Goal: Information Seeking & Learning: Learn about a topic

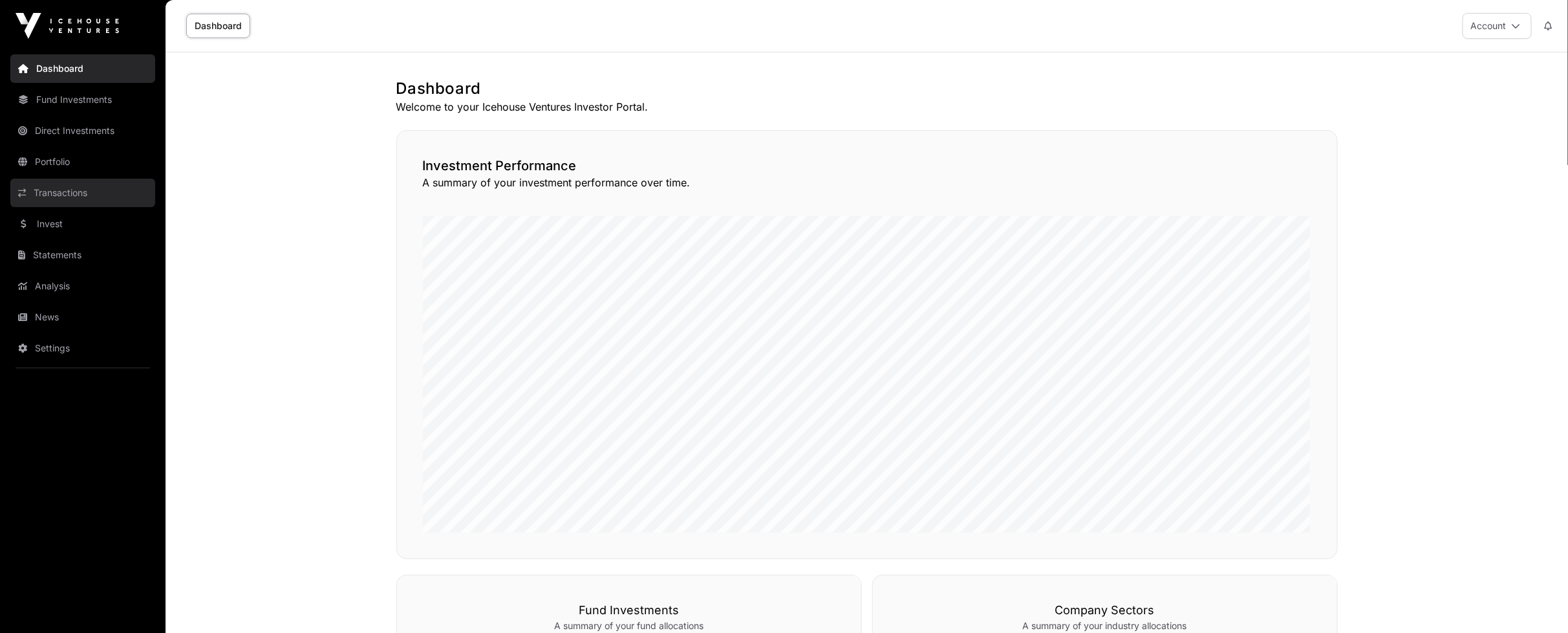
click at [70, 203] on link "Transactions" at bounding box center [82, 193] width 145 height 29
click at [86, 199] on link "Transactions" at bounding box center [82, 193] width 145 height 29
click at [68, 152] on link "Portfolio" at bounding box center [82, 162] width 145 height 29
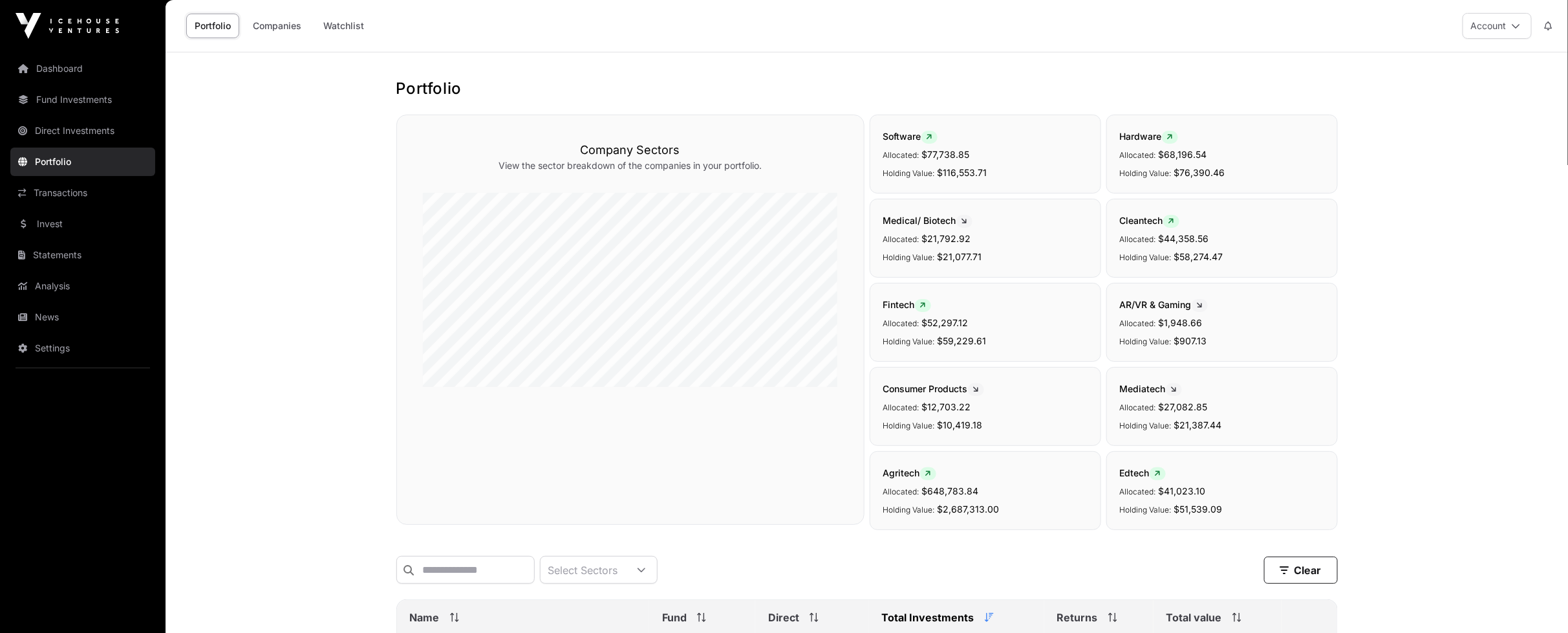
click at [68, 162] on link "Portfolio" at bounding box center [82, 162] width 145 height 29
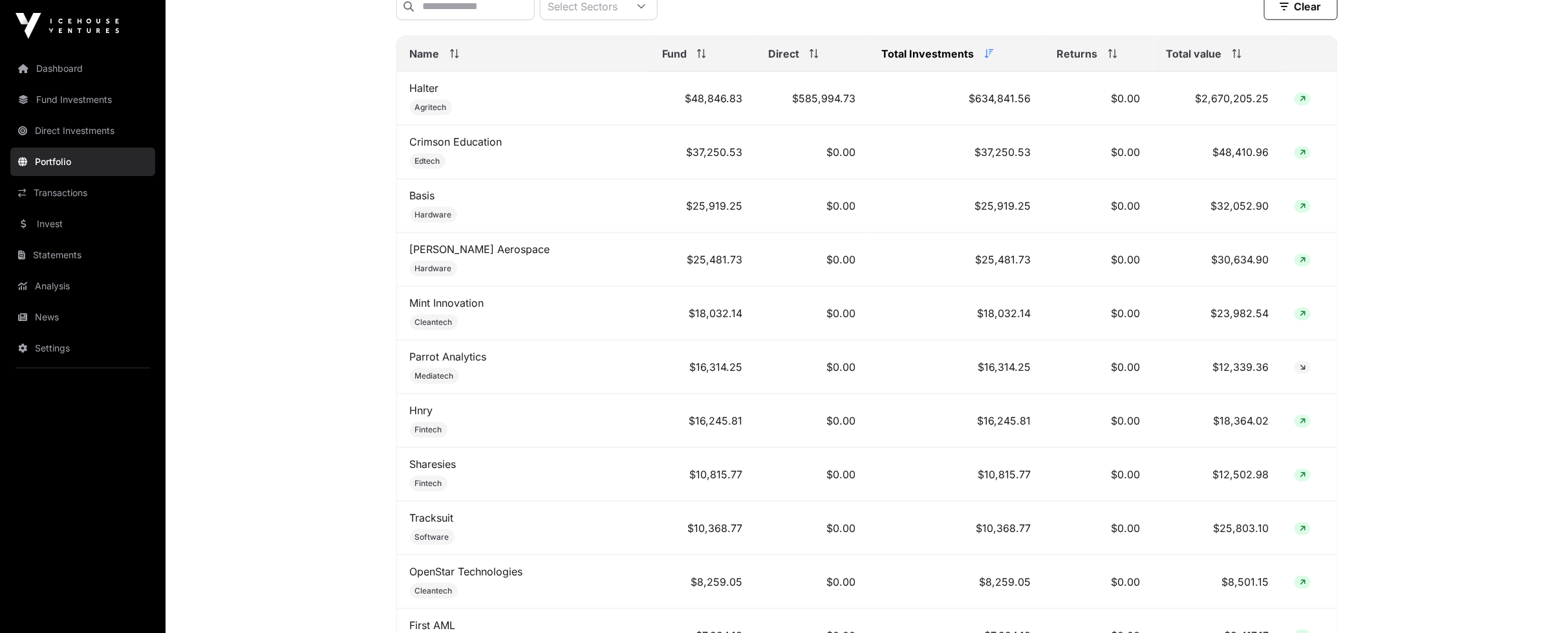
scroll to position [575, 0]
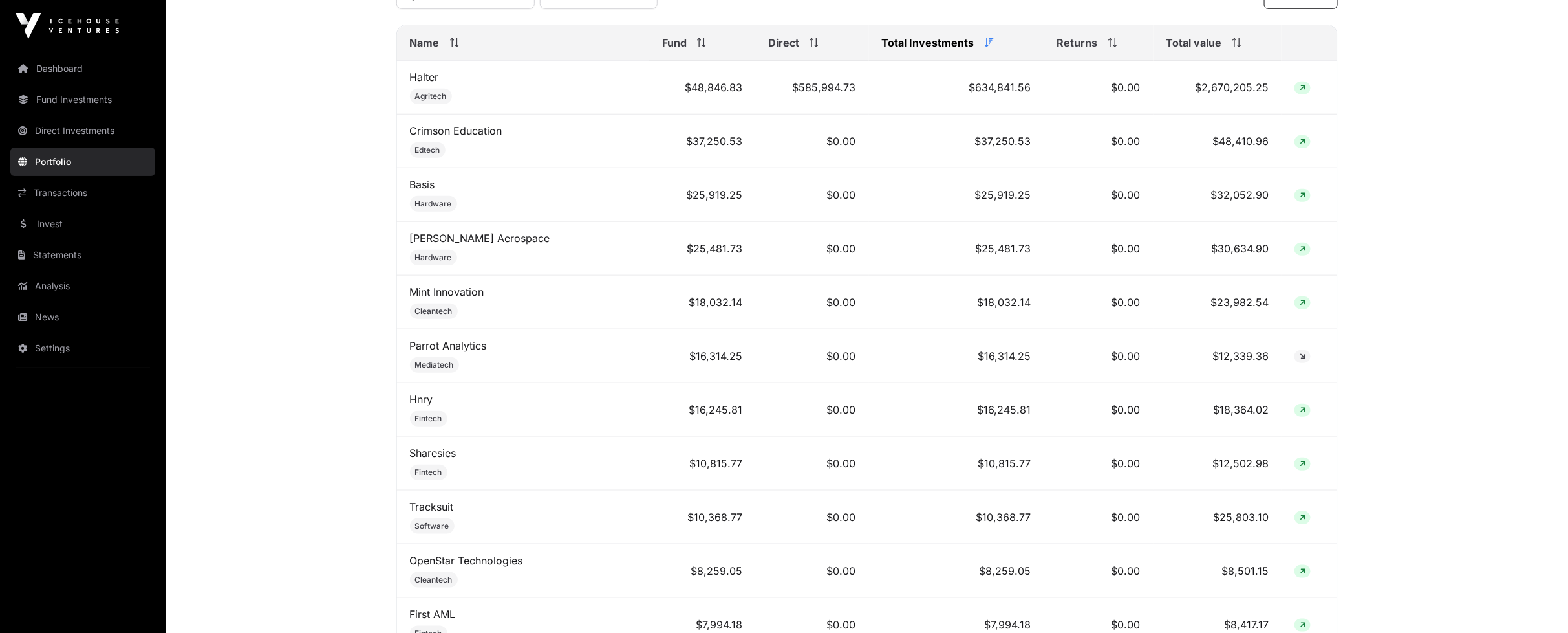
click at [985, 47] on icon at bounding box center [989, 42] width 9 height 9
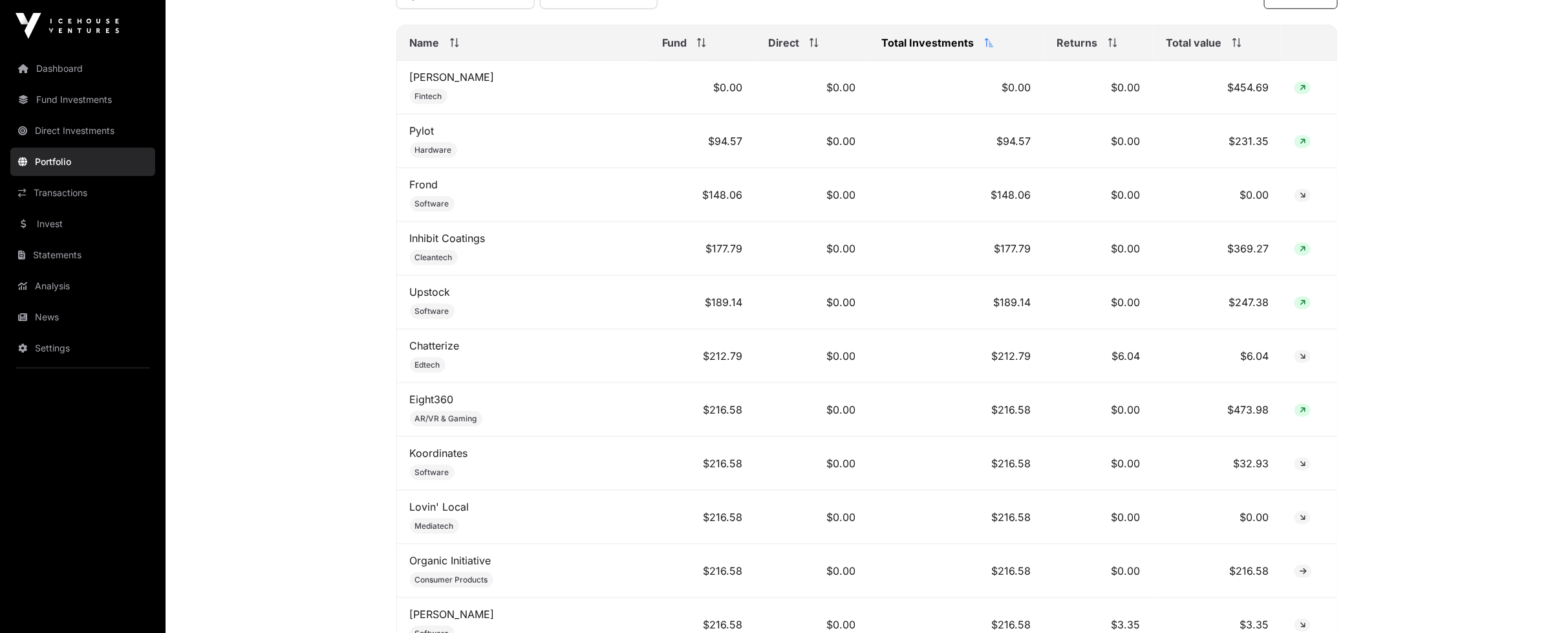
click at [938, 50] on div "Total Investments" at bounding box center [957, 43] width 150 height 16
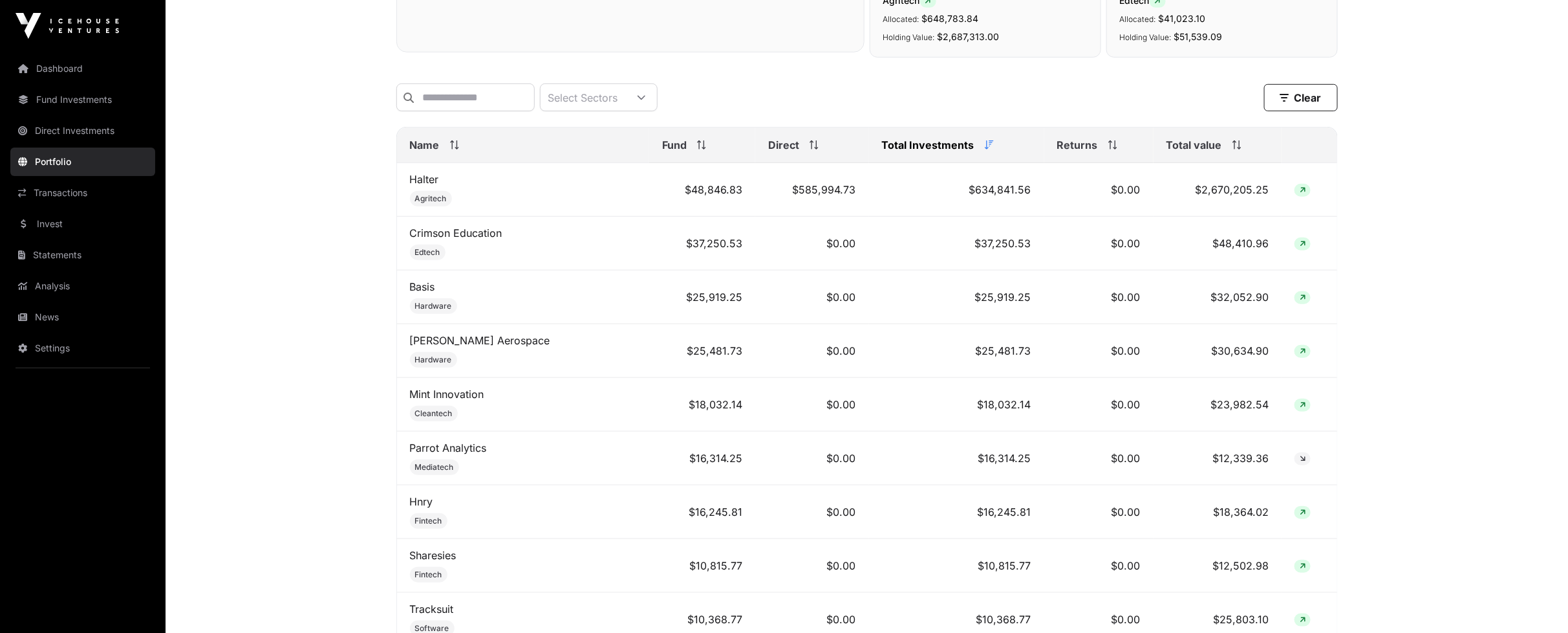
scroll to position [431, 0]
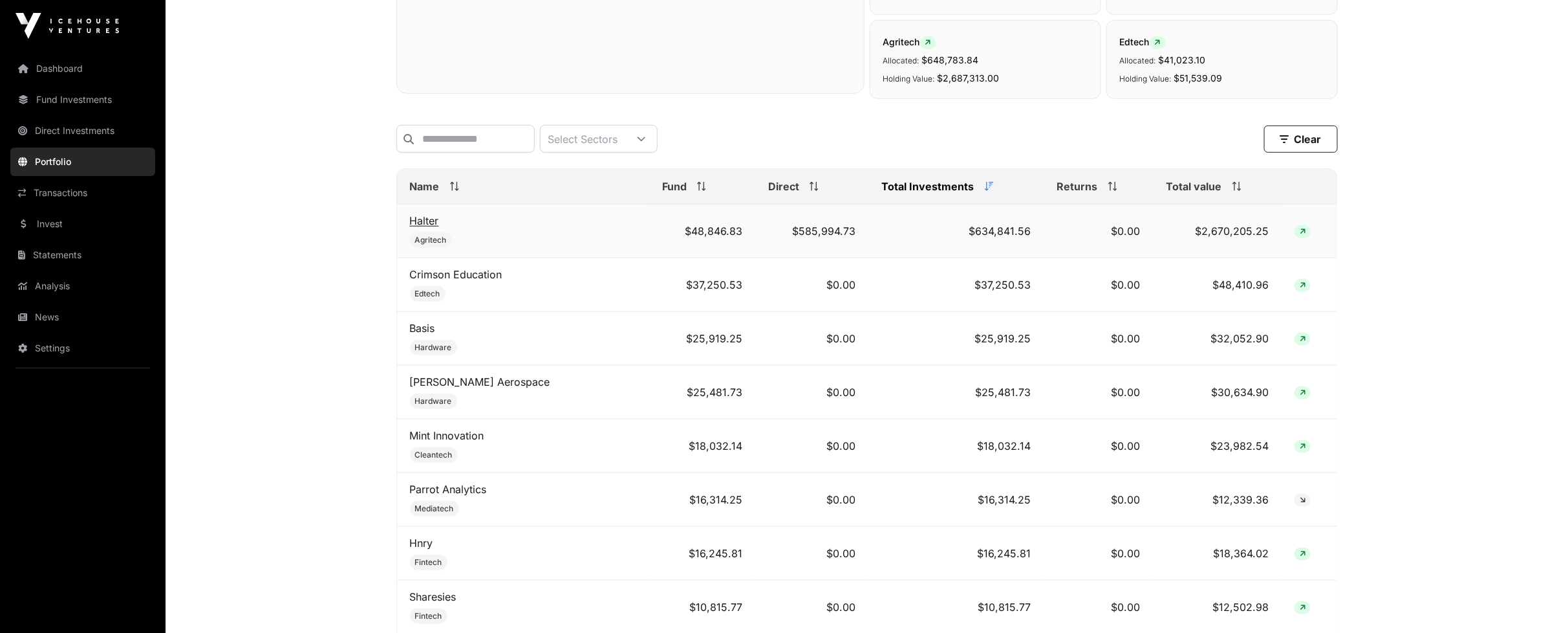
click at [434, 227] on link "Halter" at bounding box center [424, 221] width 29 height 13
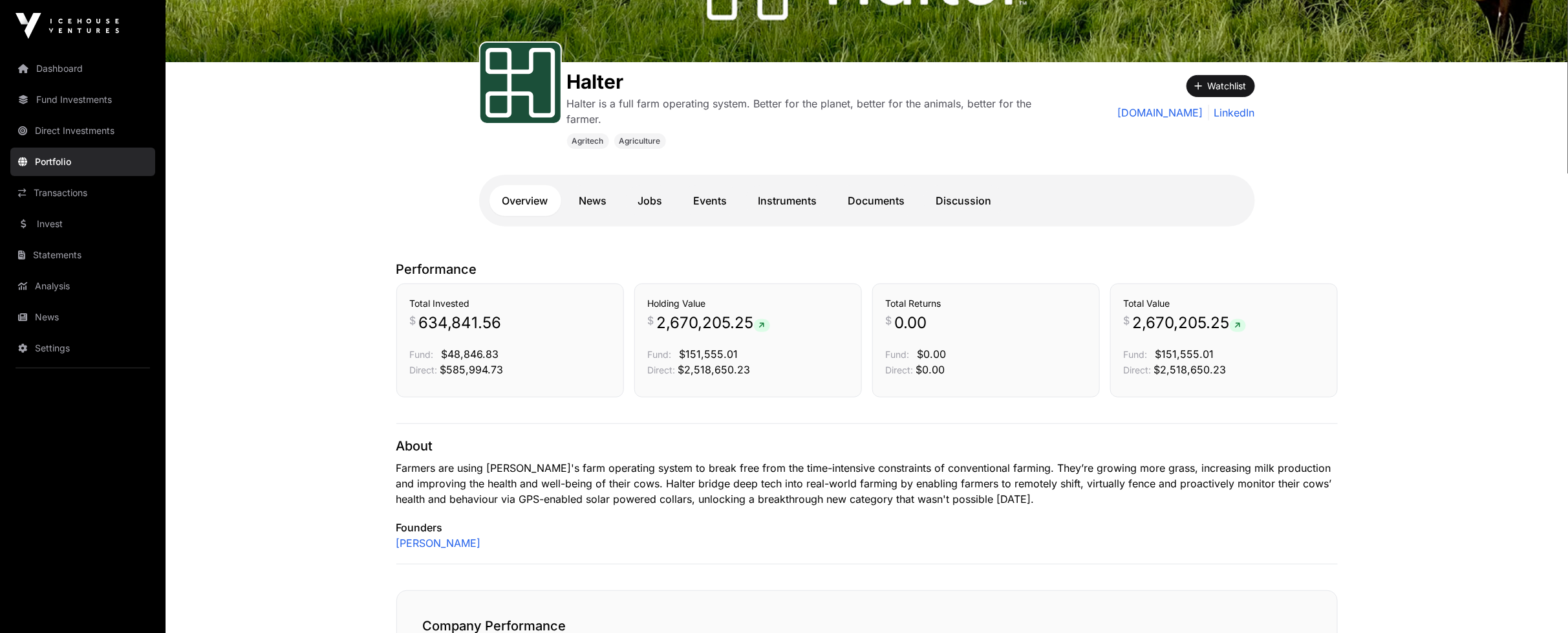
scroll to position [144, 0]
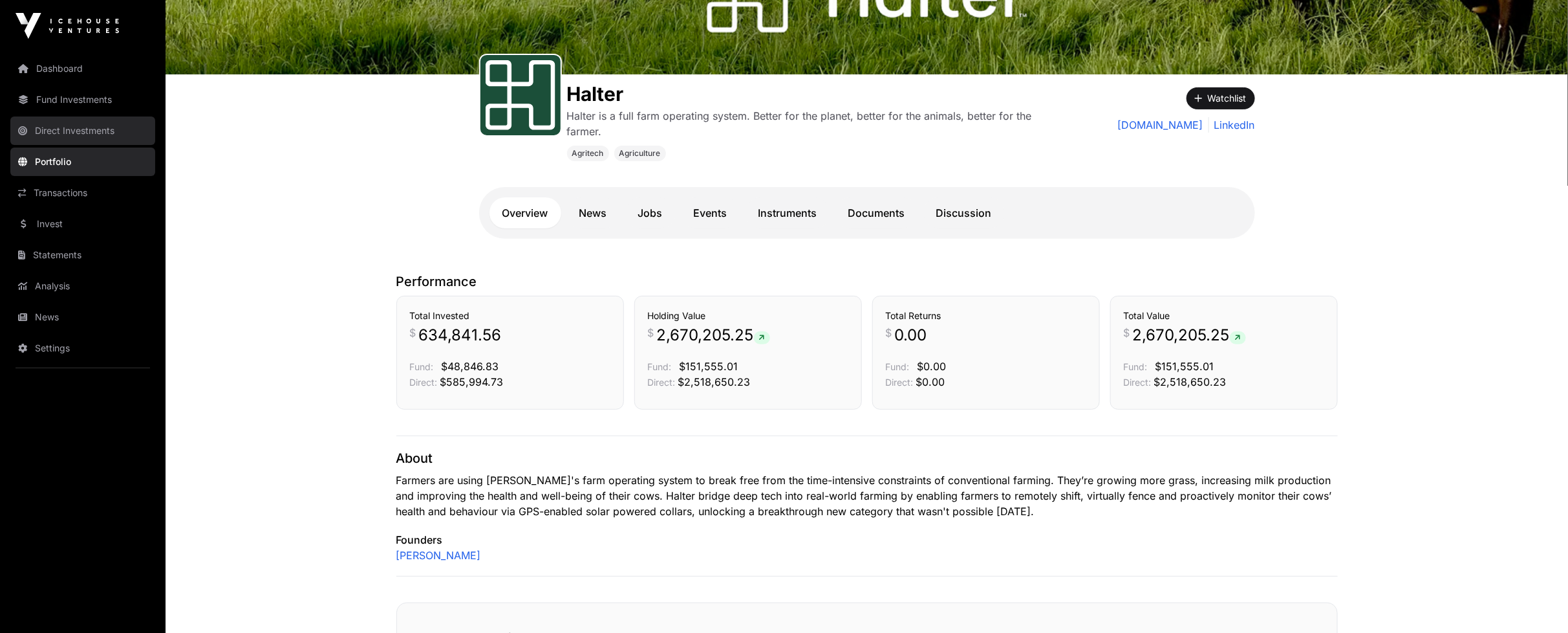
click at [55, 124] on link "Direct Investments" at bounding box center [82, 131] width 145 height 29
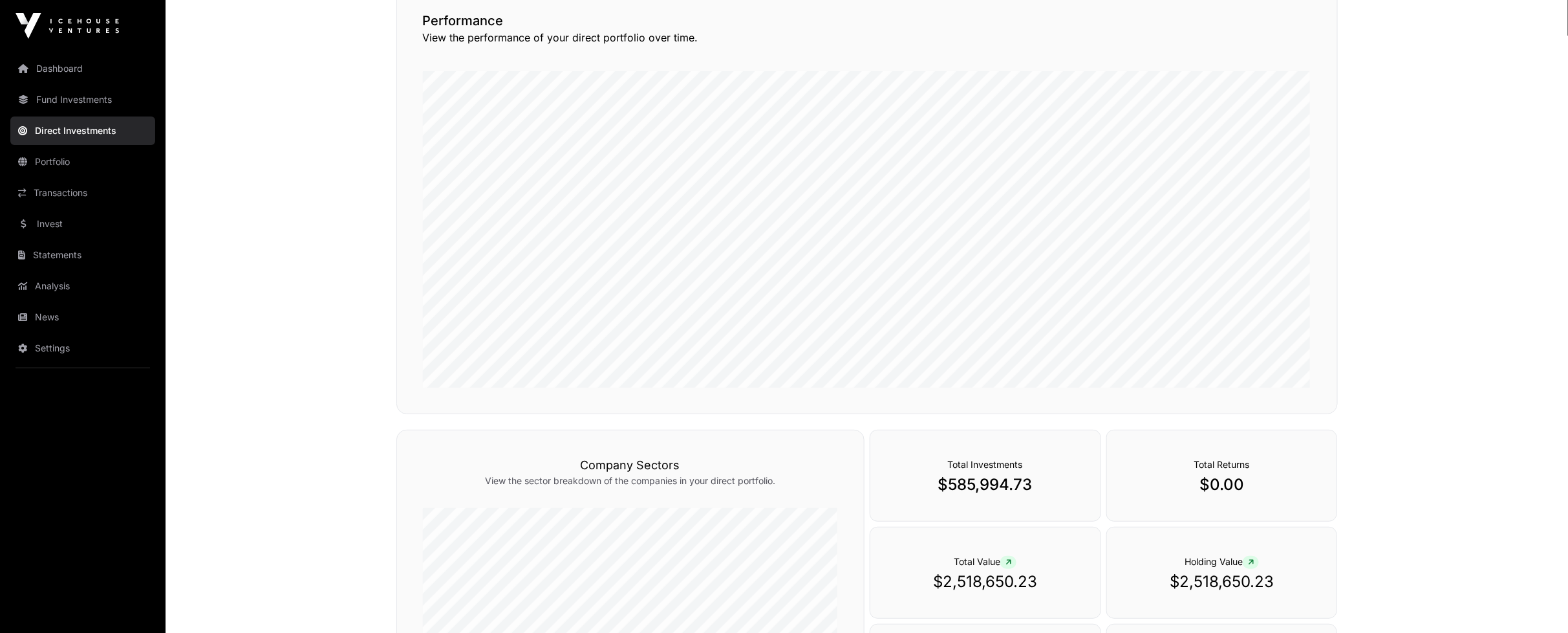
scroll to position [124, 0]
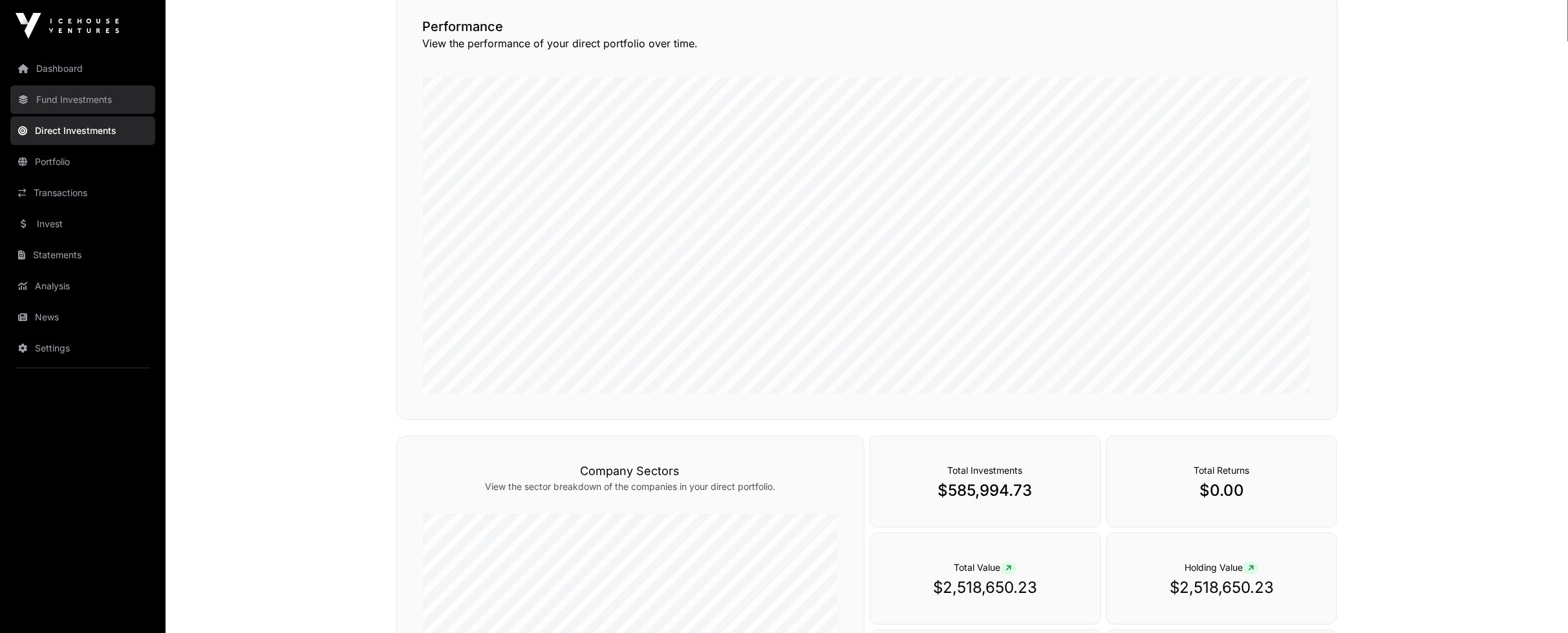
click at [75, 94] on link "Fund Investments" at bounding box center [82, 100] width 145 height 29
click at [86, 132] on link "Direct Investments" at bounding box center [82, 131] width 145 height 29
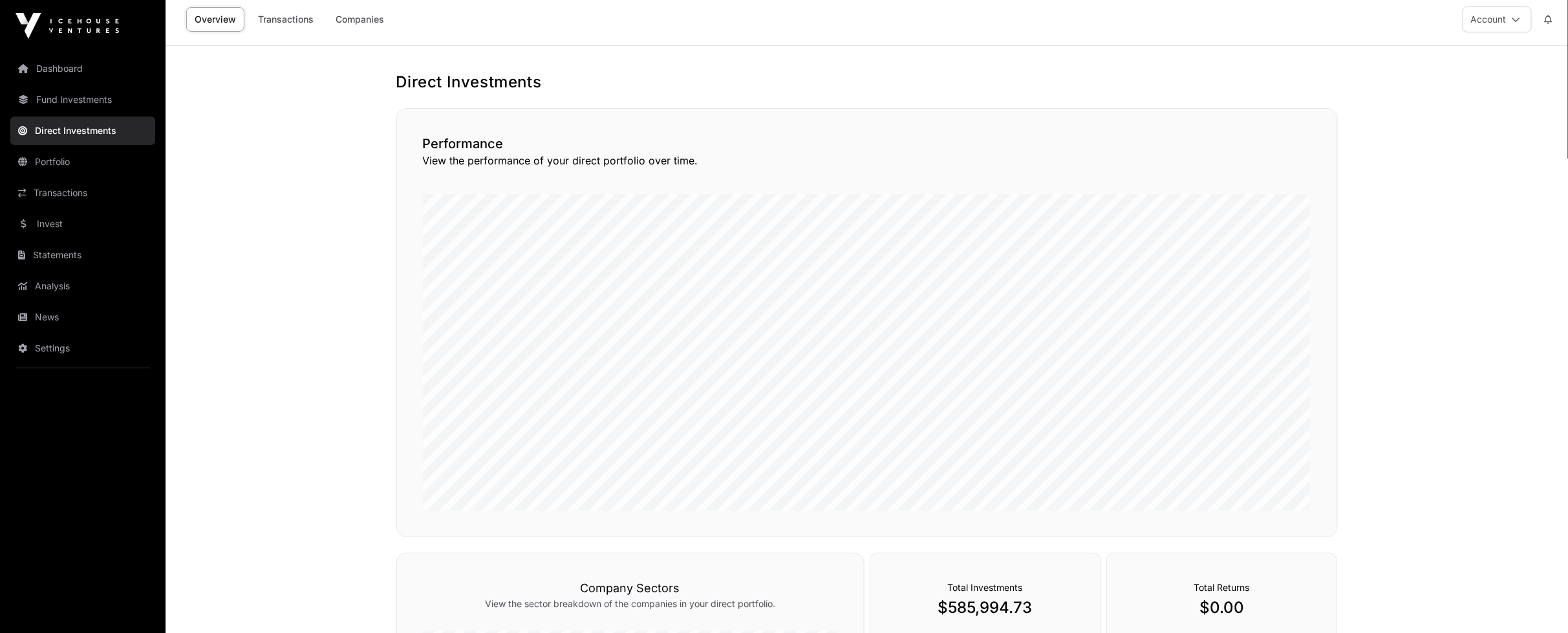
scroll to position [0, 0]
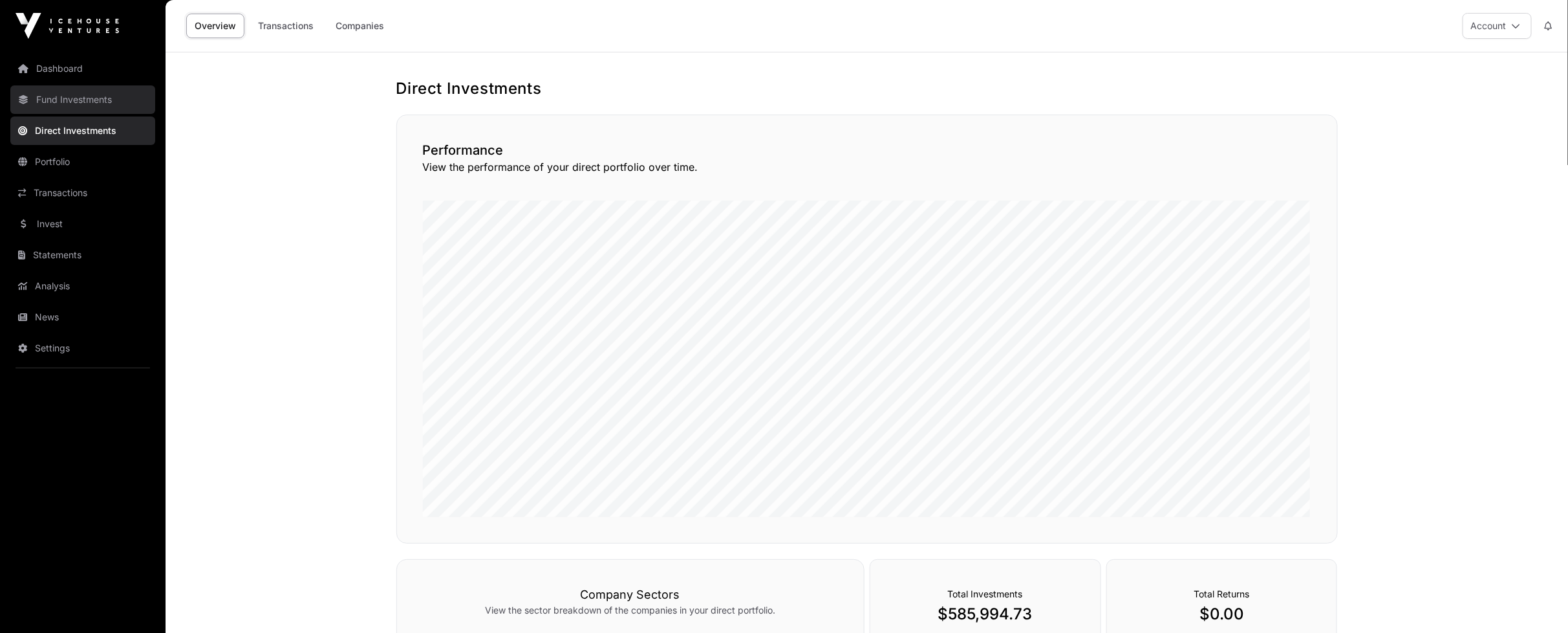
click at [116, 100] on link "Fund Investments" at bounding box center [82, 100] width 145 height 29
click at [106, 106] on link "Fund Investments" at bounding box center [82, 100] width 145 height 29
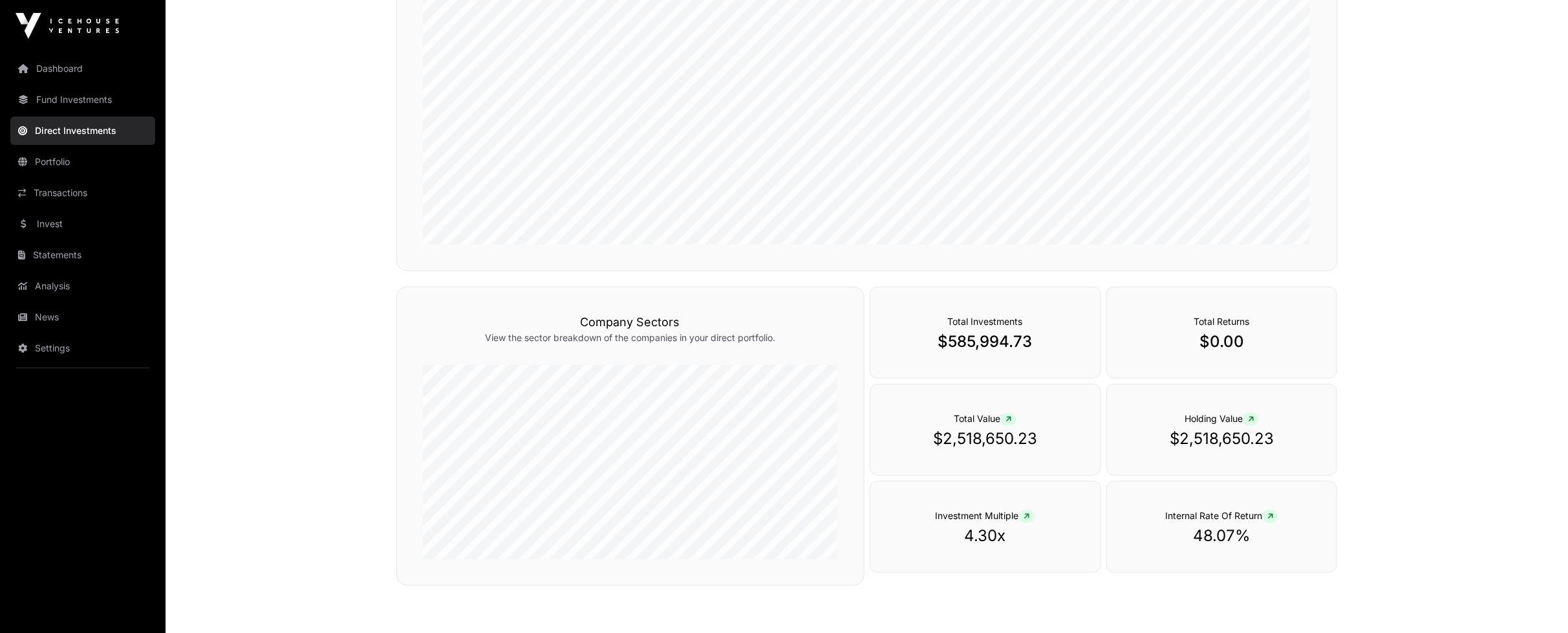
scroll to position [339, 0]
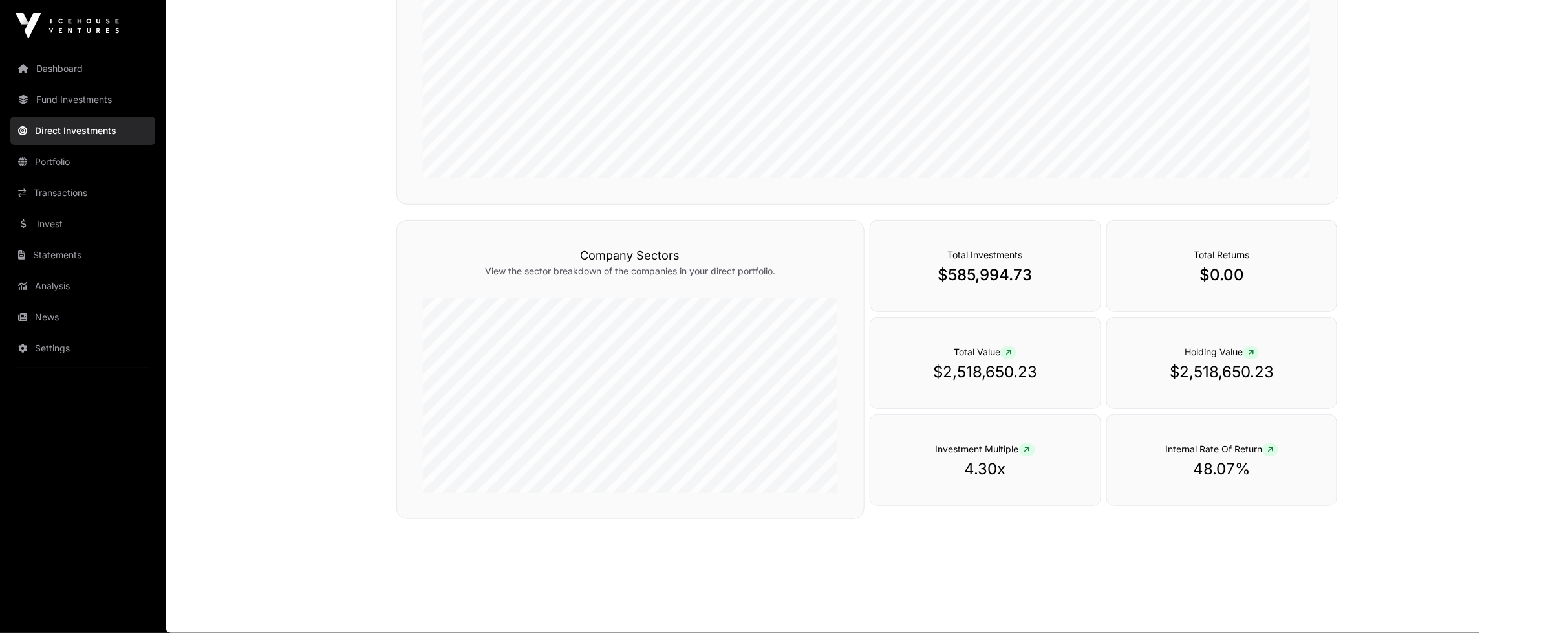
click at [1237, 466] on p "48.07%" at bounding box center [1222, 469] width 178 height 21
click at [93, 95] on link "Fund Investments" at bounding box center [82, 100] width 145 height 29
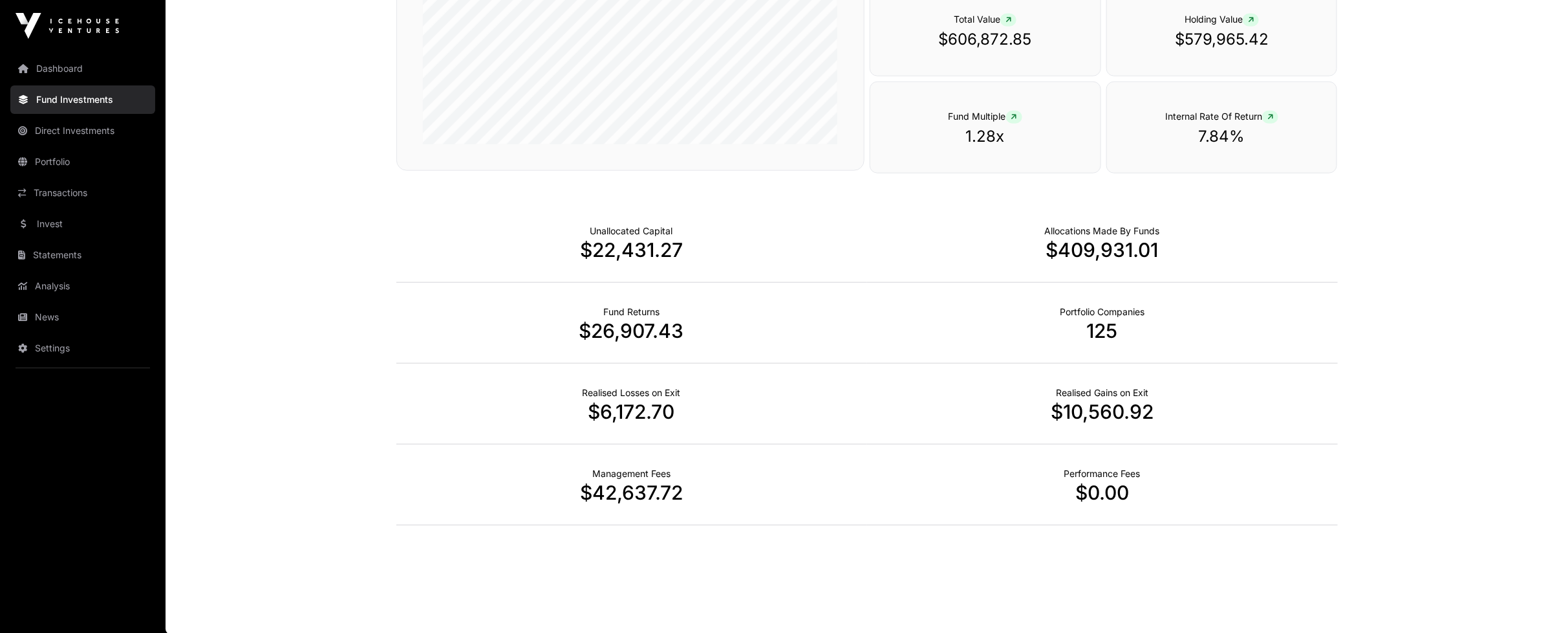
scroll to position [737, 0]
click at [1122, 411] on p "$10,560.92" at bounding box center [1102, 410] width 471 height 23
click at [1086, 396] on p "Realised Gains on Exit" at bounding box center [1102, 391] width 93 height 13
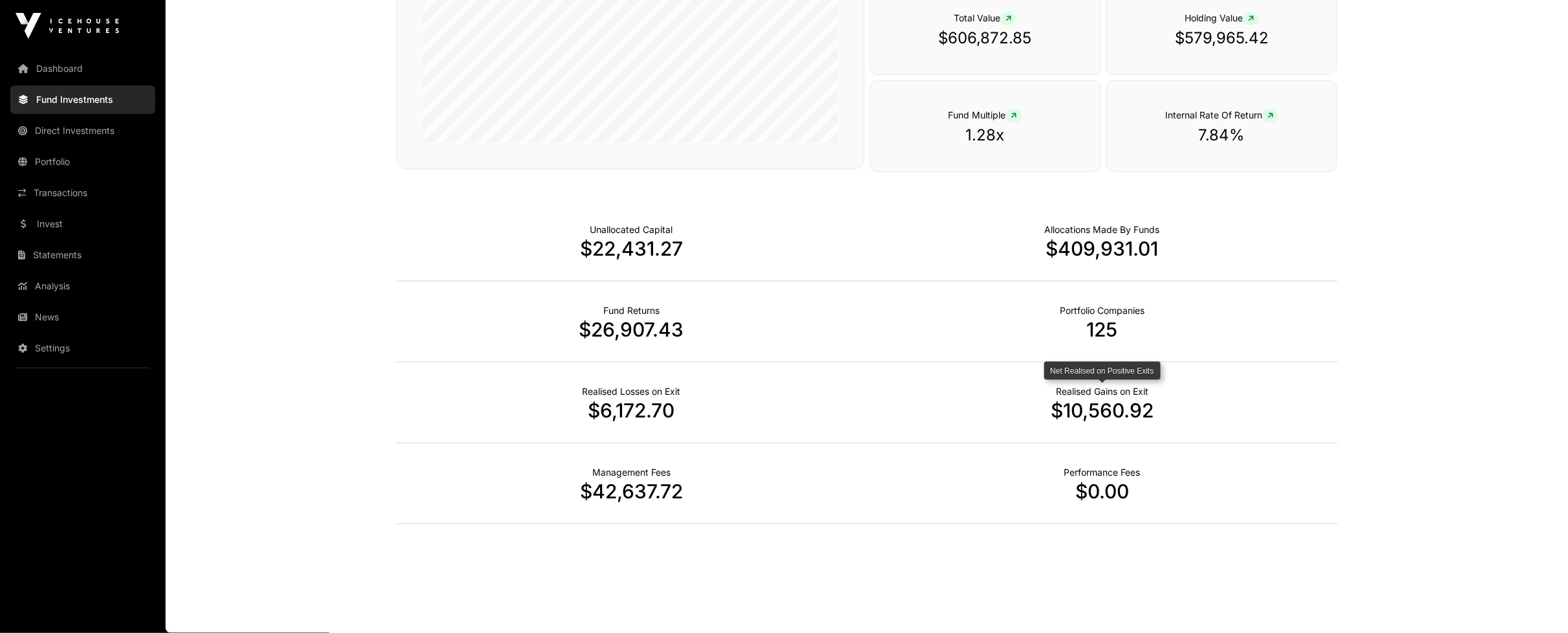
click at [1114, 388] on p "Realised Gains on Exit" at bounding box center [1102, 391] width 93 height 13
click at [1113, 406] on p "$10,560.92" at bounding box center [1102, 410] width 471 height 23
click at [639, 409] on p "$6,172.70" at bounding box center [631, 410] width 471 height 23
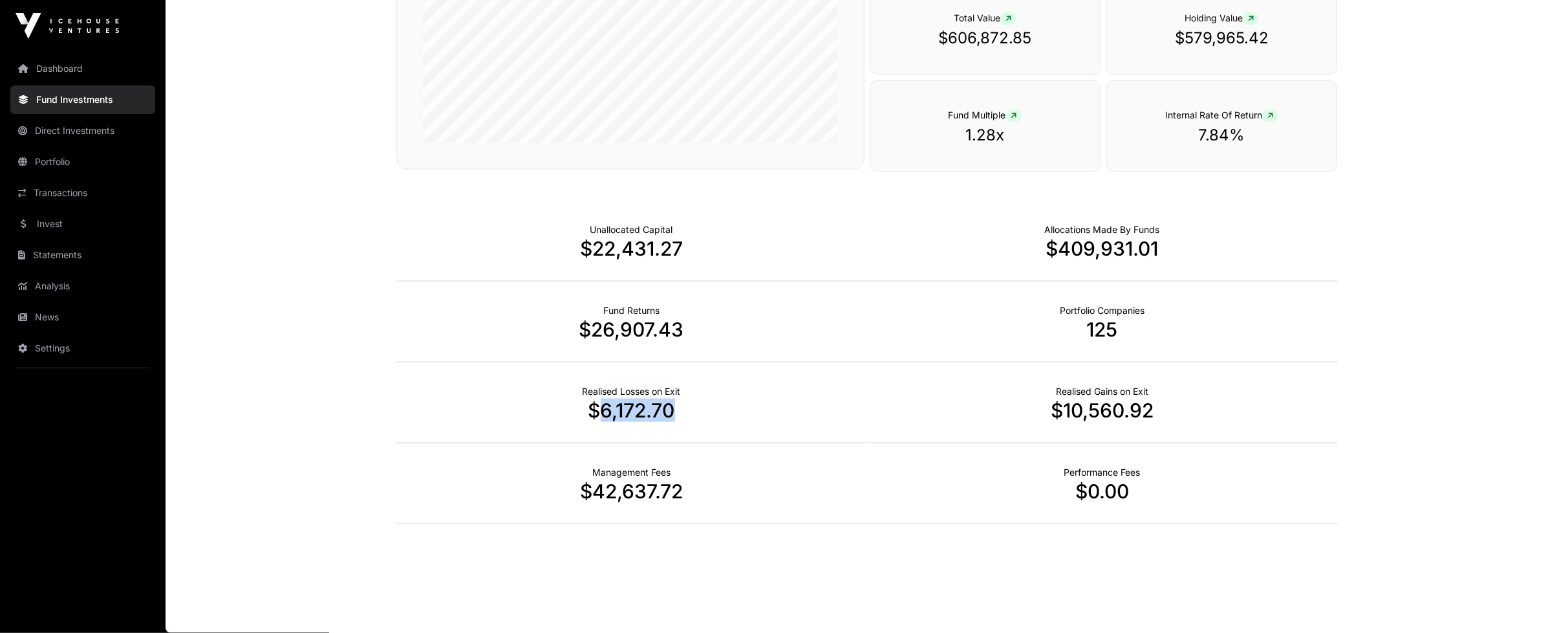
click at [639, 409] on p "$6,172.70" at bounding box center [631, 410] width 471 height 23
click at [618, 488] on p "$42,637.72" at bounding box center [631, 491] width 471 height 23
click at [649, 488] on p "$42,637.72" at bounding box center [631, 491] width 471 height 23
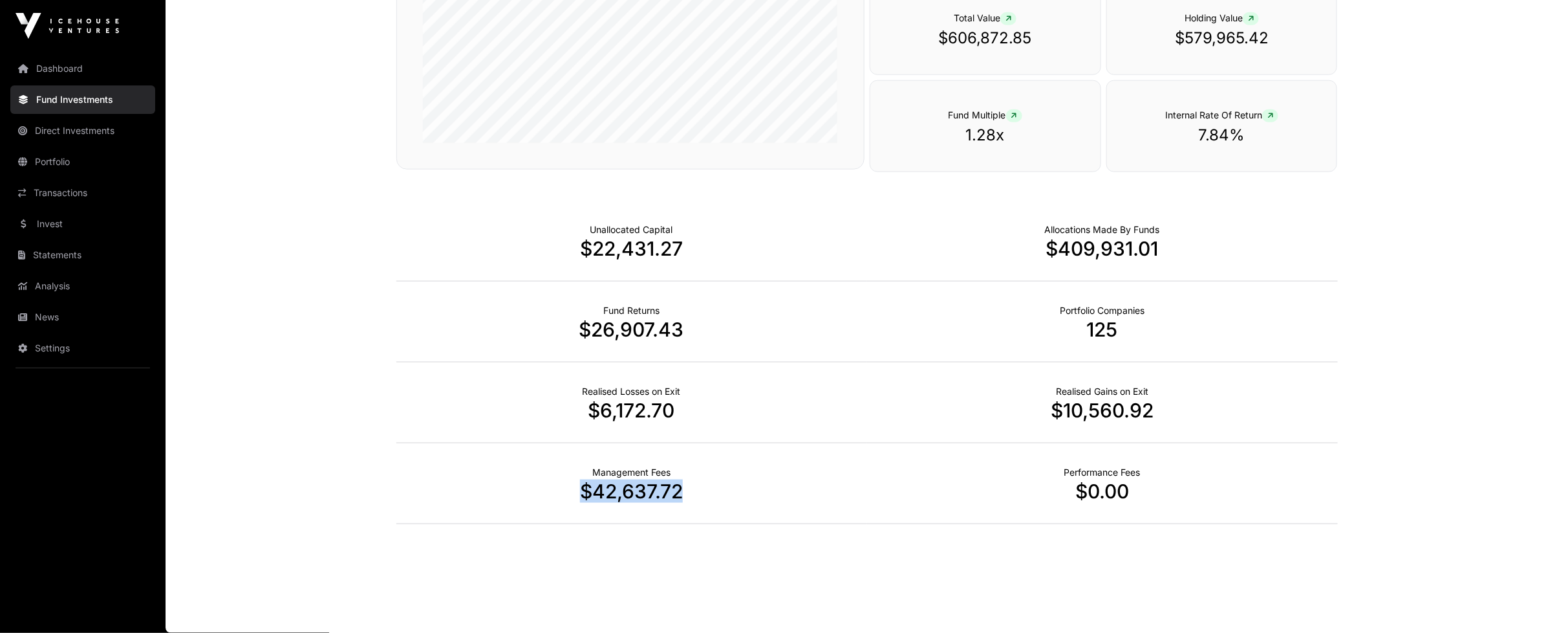
click at [649, 488] on p "$42,637.72" at bounding box center [631, 491] width 471 height 23
click at [648, 494] on p "$42,637.72" at bounding box center [631, 491] width 471 height 23
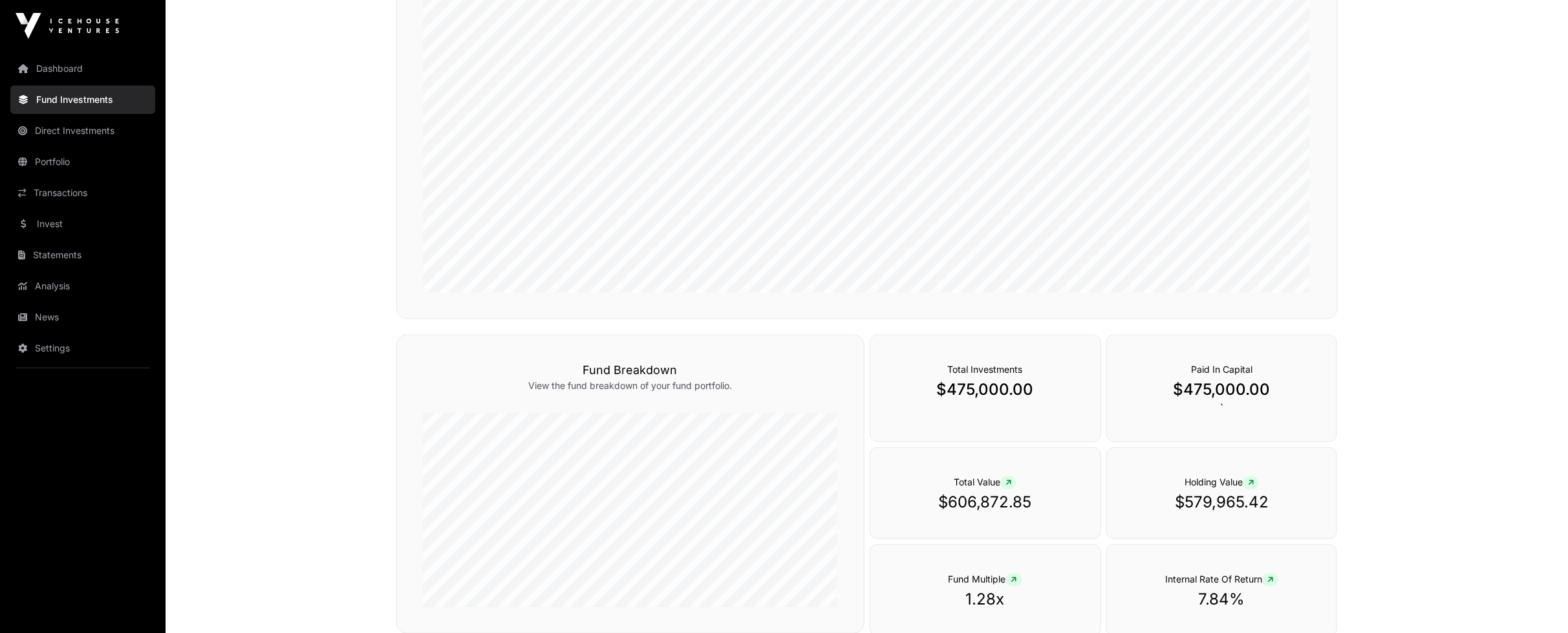
scroll to position [0, 0]
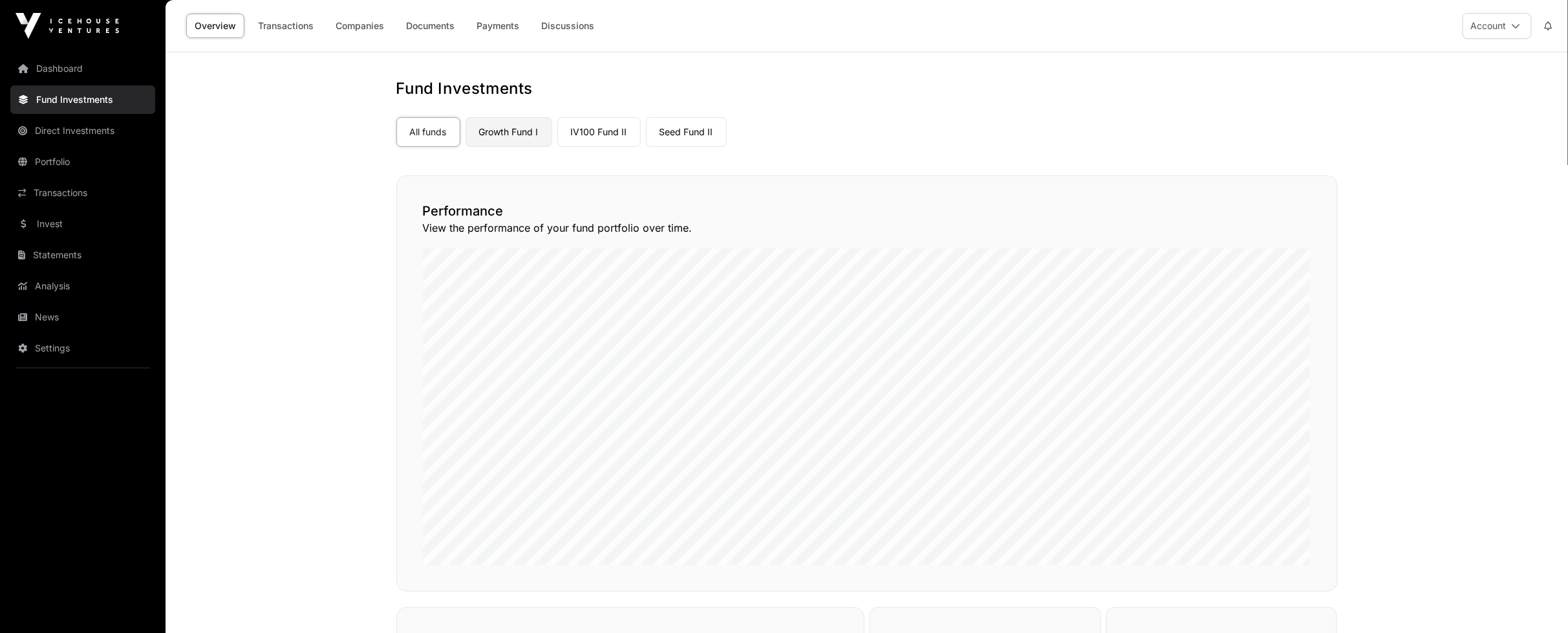
click at [509, 139] on link "Growth Fund I" at bounding box center [509, 132] width 87 height 29
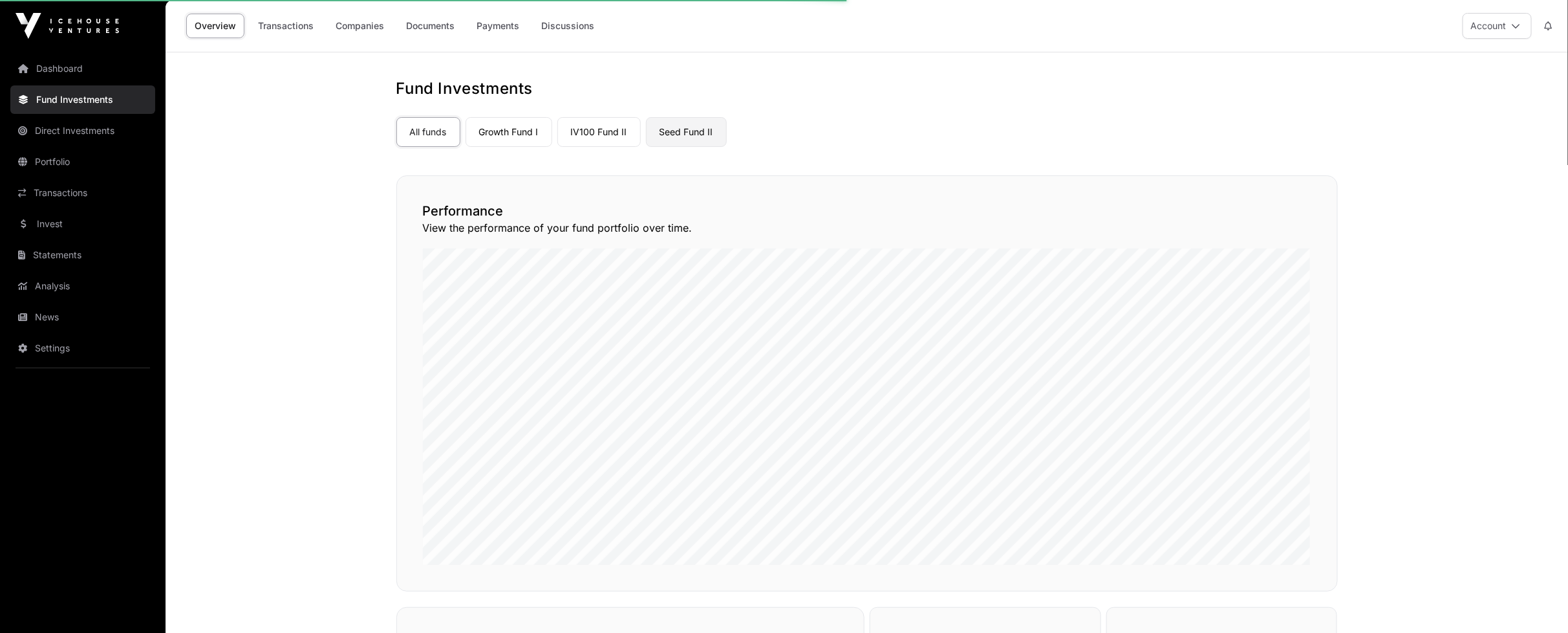
click at [674, 127] on link "Seed Fund II" at bounding box center [686, 132] width 81 height 29
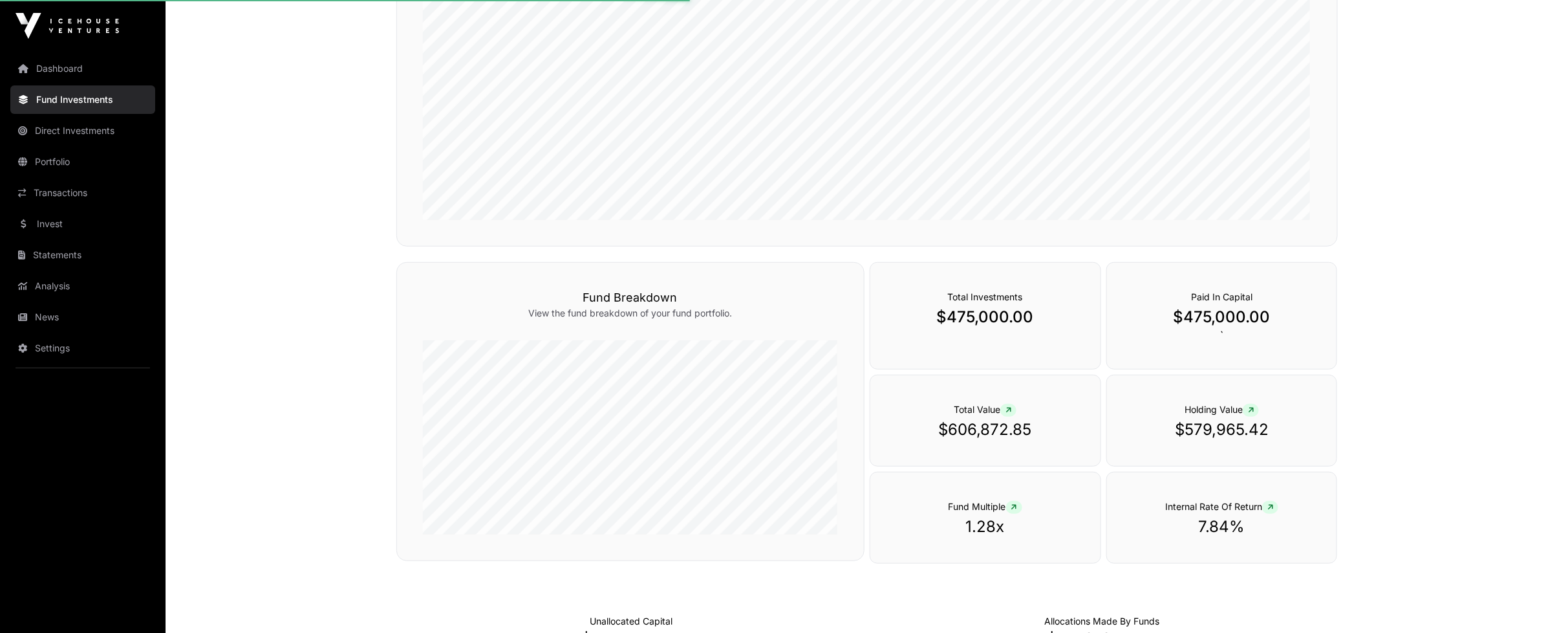
scroll to position [431, 0]
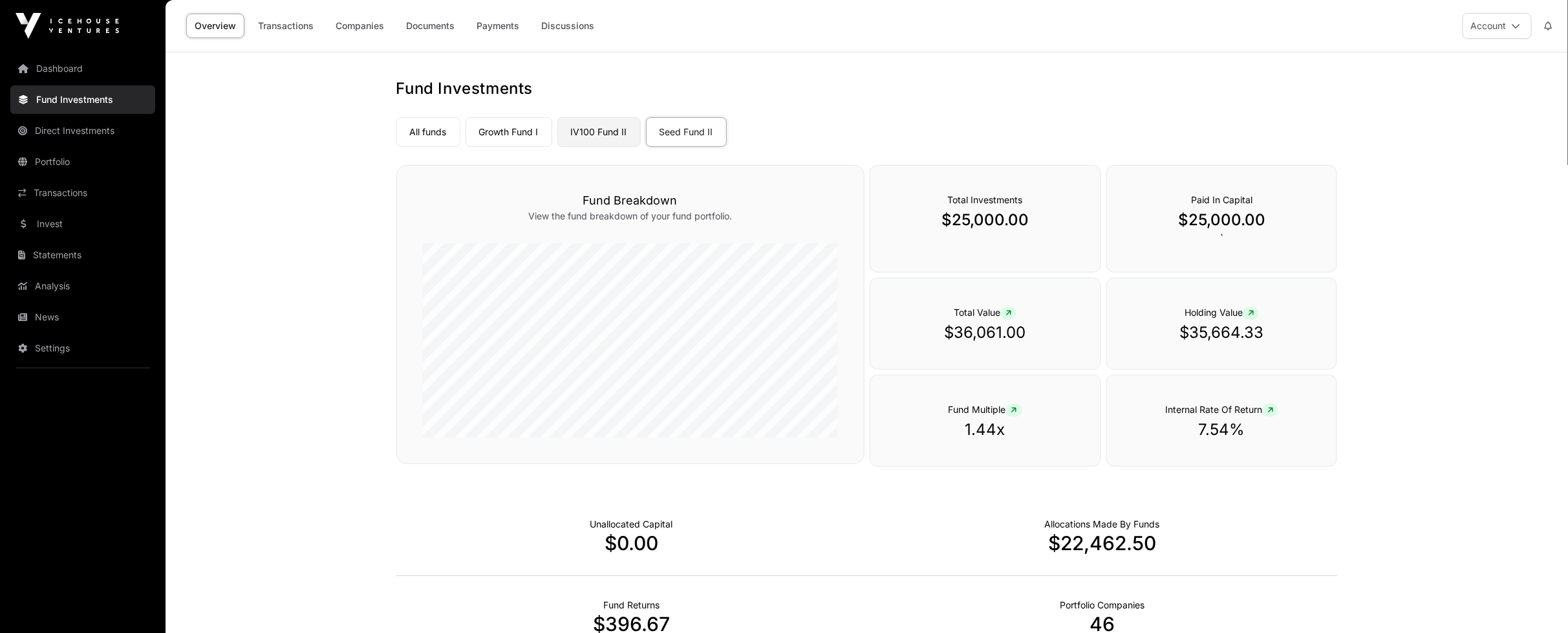
click at [606, 132] on link "IV100 Fund II" at bounding box center [599, 132] width 83 height 29
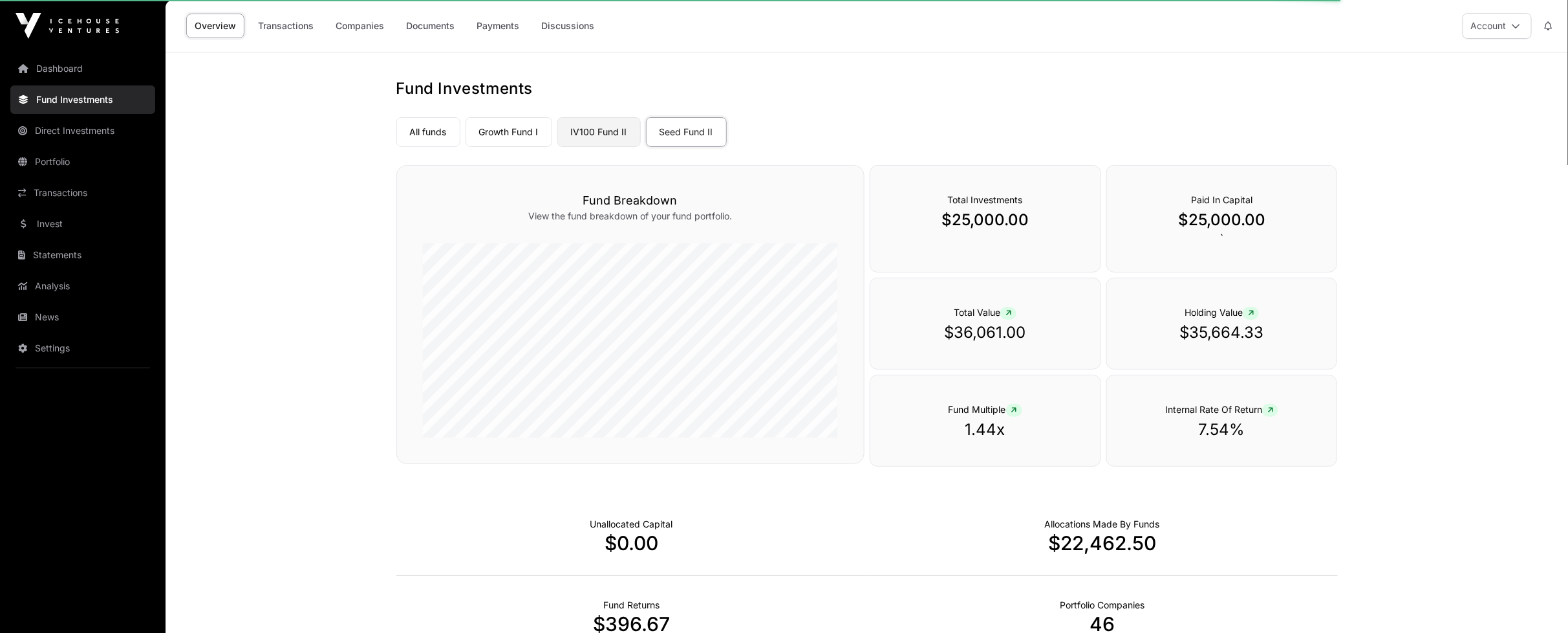
click at [615, 125] on link "IV100 Fund II" at bounding box center [599, 132] width 83 height 29
click at [588, 132] on link "IV100 Fund II" at bounding box center [599, 132] width 83 height 29
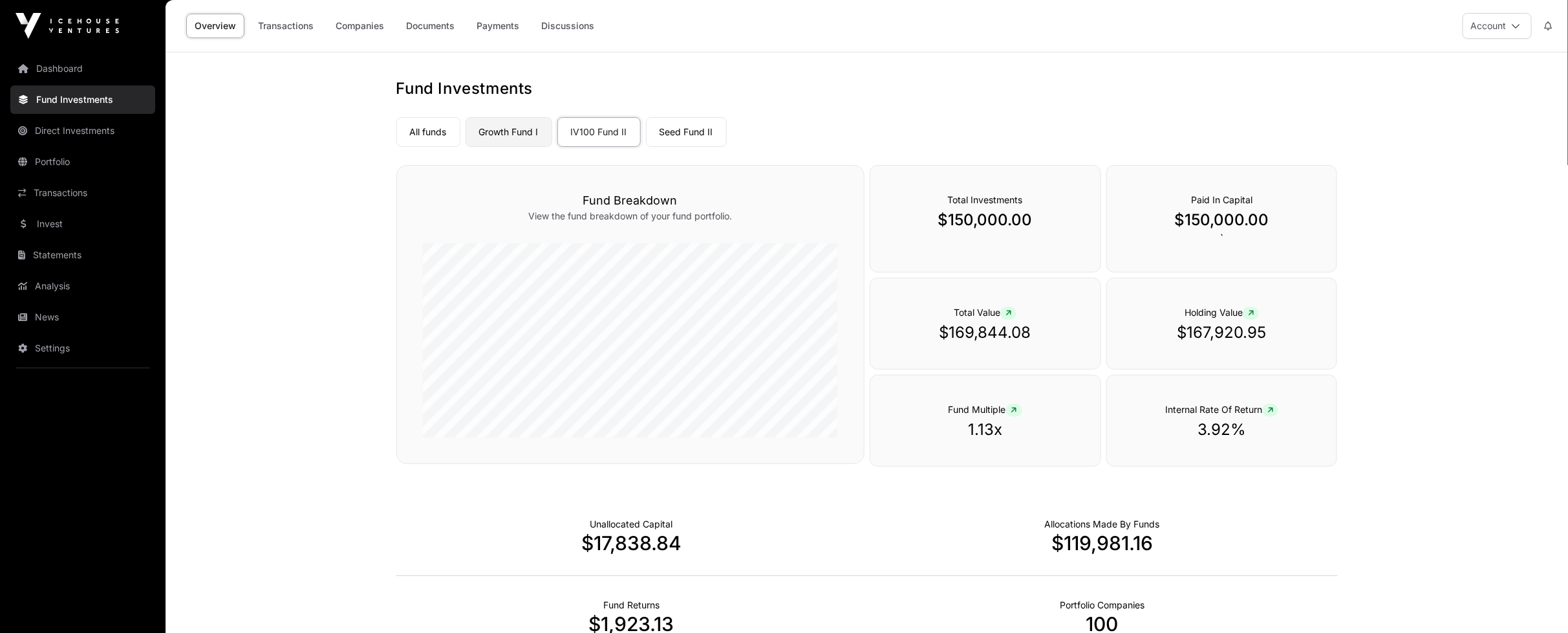
click at [516, 129] on link "Growth Fund I" at bounding box center [509, 132] width 87 height 29
